Goal: Information Seeking & Learning: Understand process/instructions

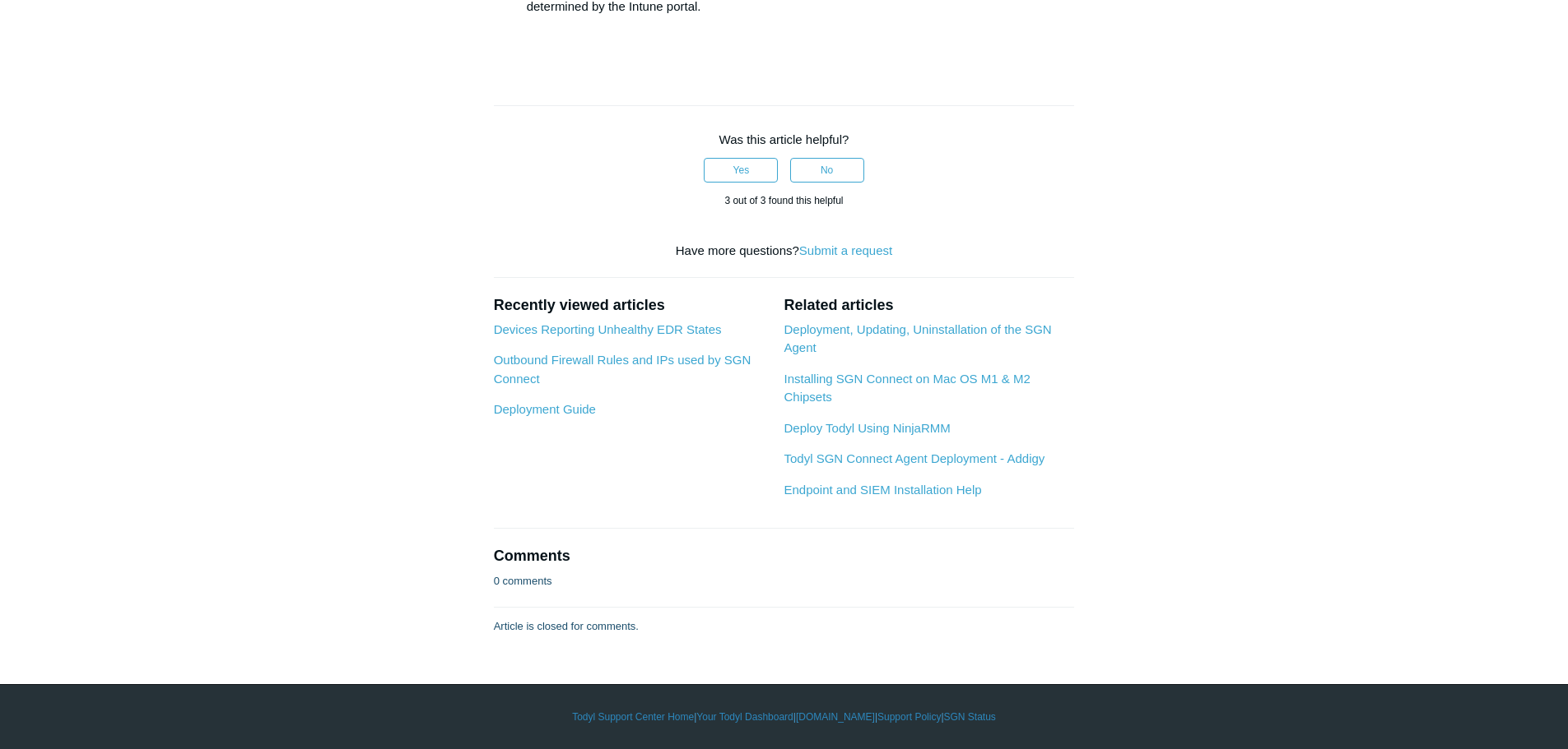
scroll to position [3619, 0]
drag, startPoint x: 810, startPoint y: 354, endPoint x: 878, endPoint y: 361, distance: 68.4
copy li "/deployKey"
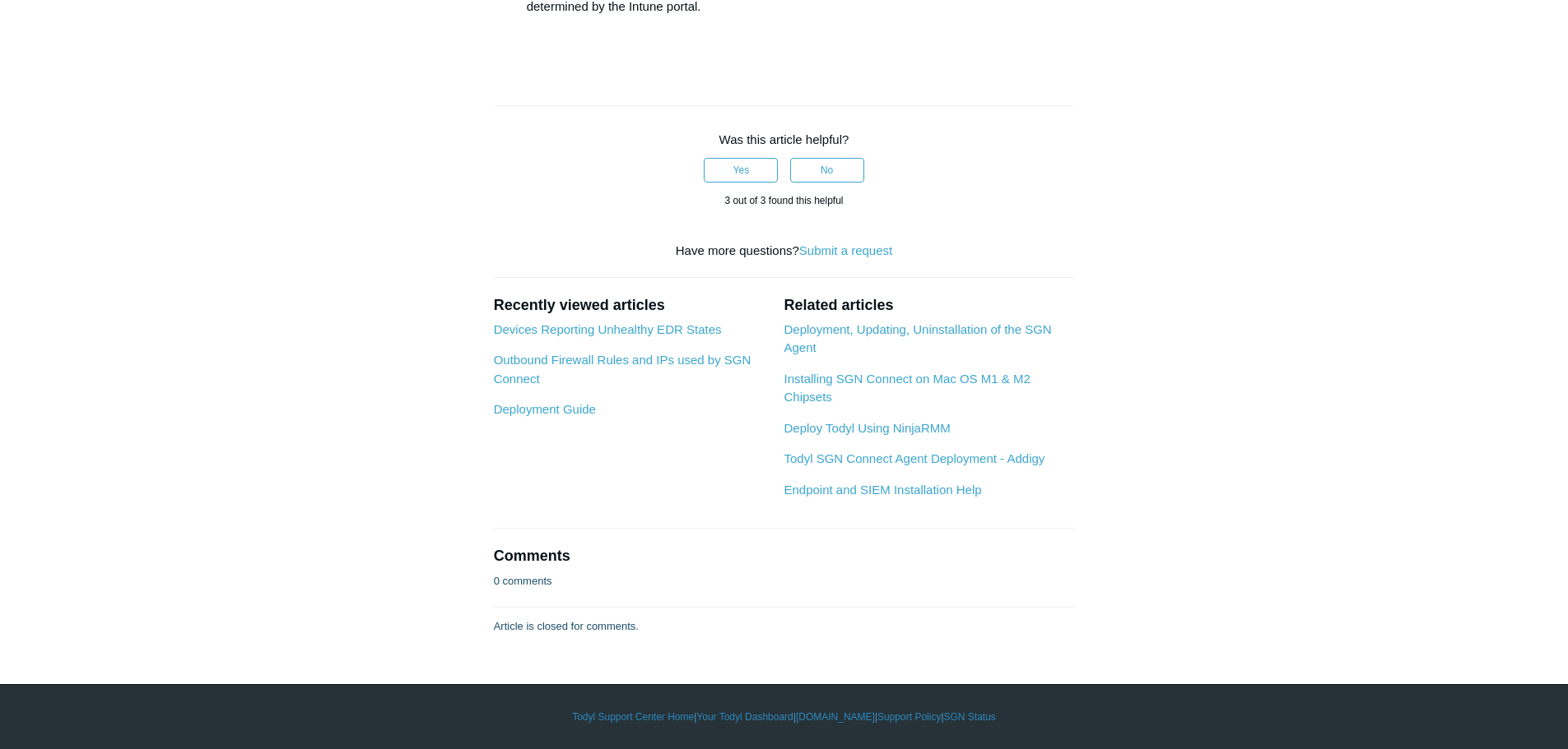
drag, startPoint x: 937, startPoint y: 211, endPoint x: 656, endPoint y: 206, distance: 281.0
copy li "C:\Program Files\SGN Connect\uninstall.exe /silent"
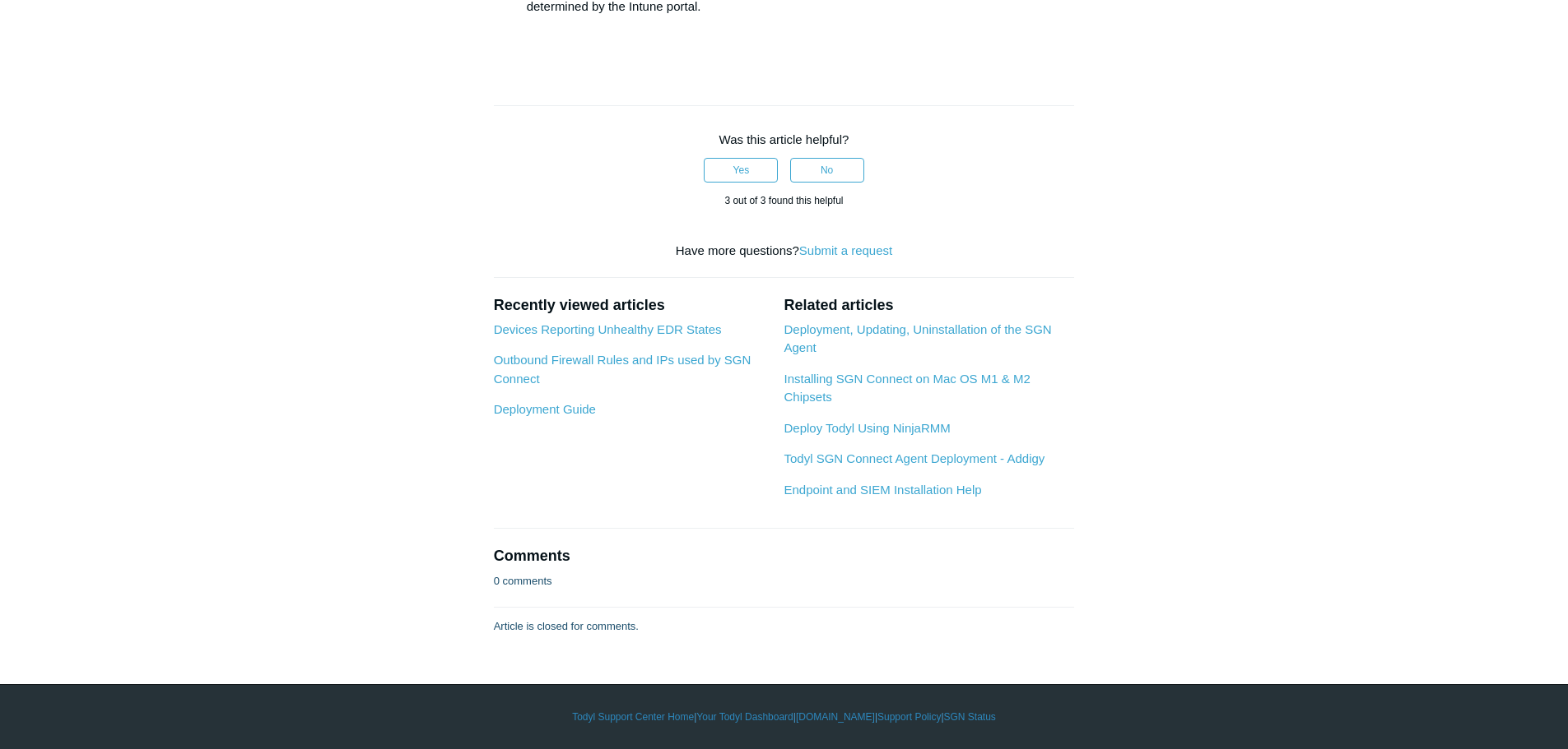
drag, startPoint x: 641, startPoint y: 315, endPoint x: 875, endPoint y: 326, distance: 234.3
copy li "SGNConnect_5.x.x.exe /silent /deployKey"
drag, startPoint x: 658, startPoint y: 337, endPoint x: 935, endPoint y: 340, distance: 277.0
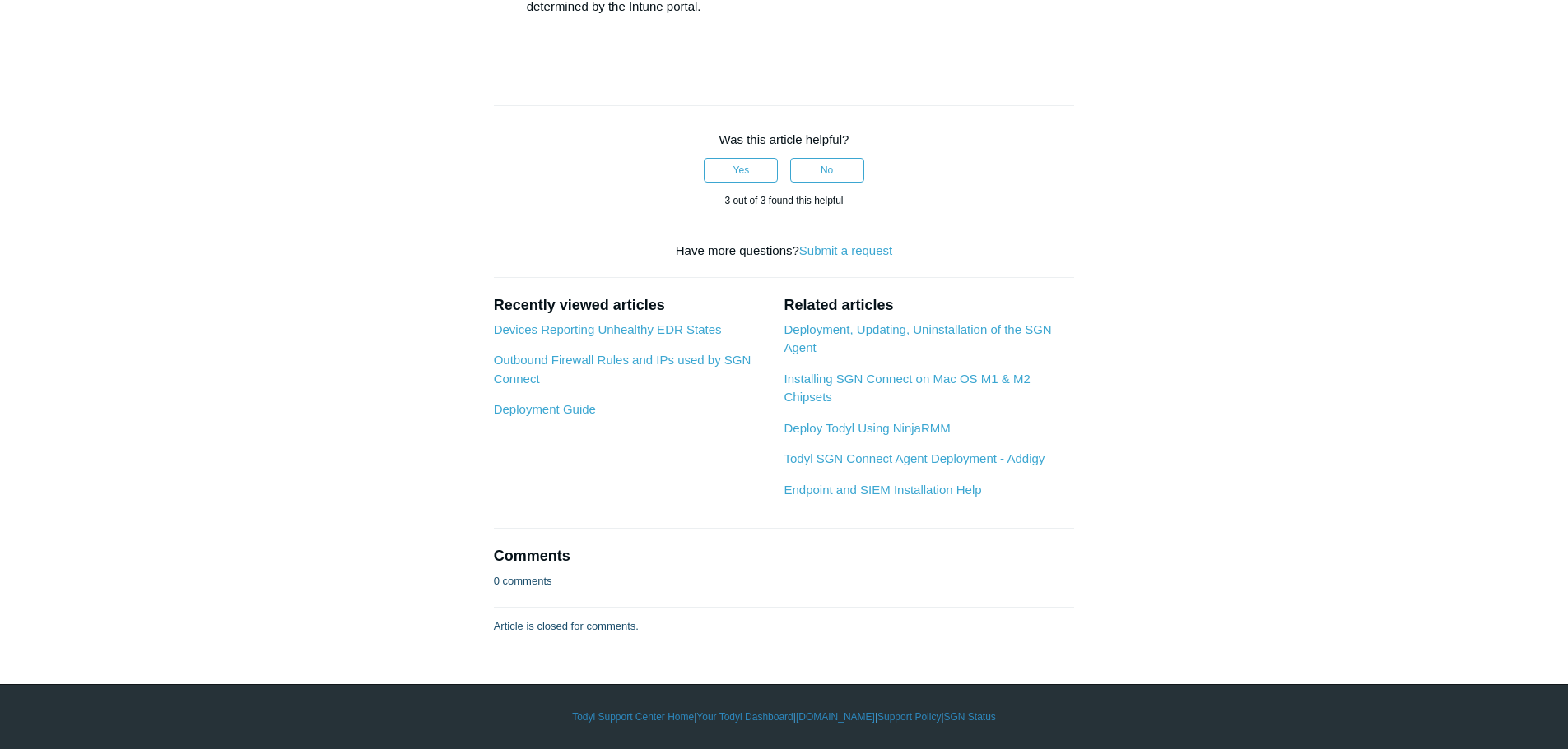
copy li "C:\Program Files\SGN Connect\uninstall.exe /silent"
drag, startPoint x: 577, startPoint y: 452, endPoint x: 809, endPoint y: 450, distance: 232.0
copy li "C:\Program Files\SGN Connect\Current"
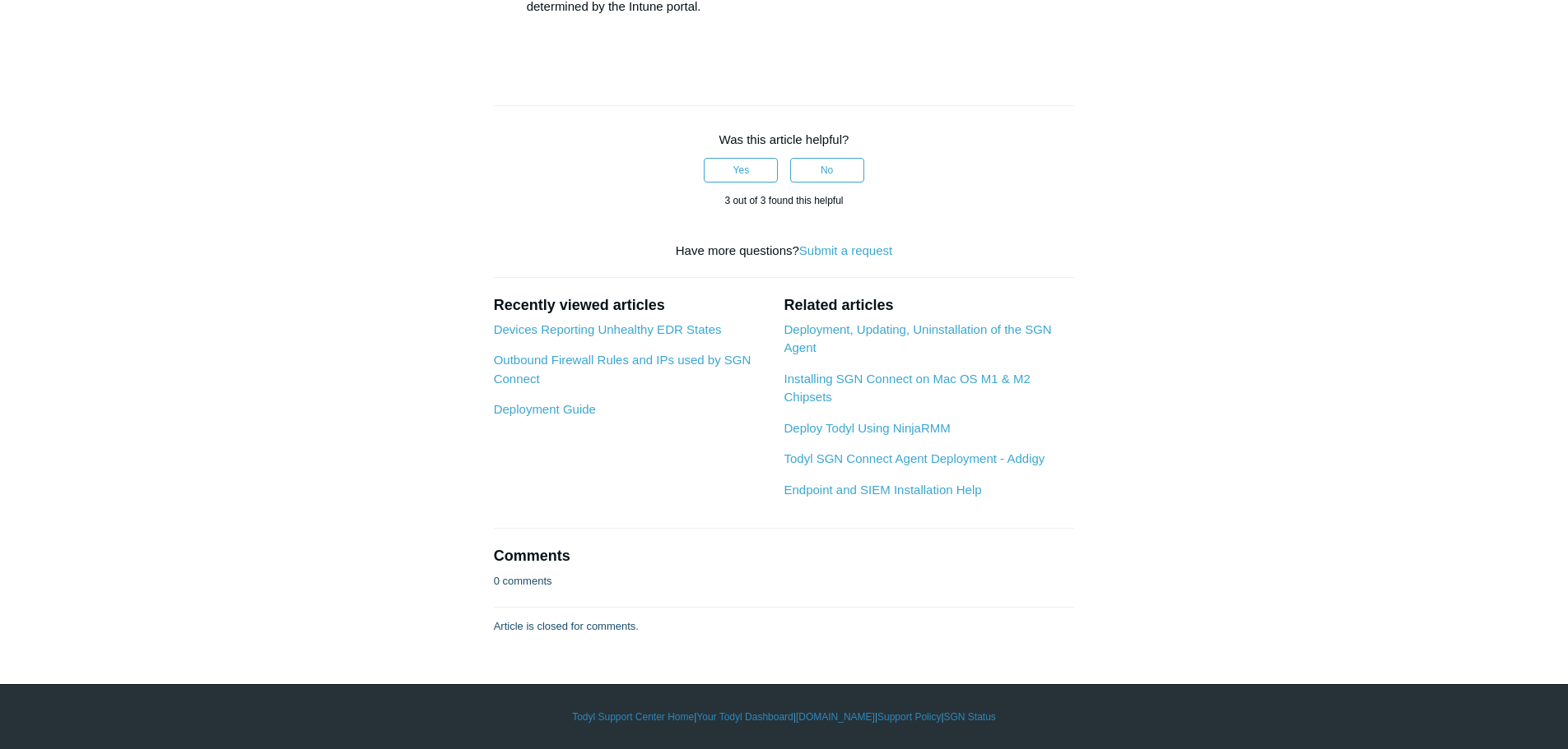
drag, startPoint x: 624, startPoint y: 471, endPoint x: 709, endPoint y: 473, distance: 85.0
copy li "sgnconnect.exe"
